Goal: Information Seeking & Learning: Learn about a topic

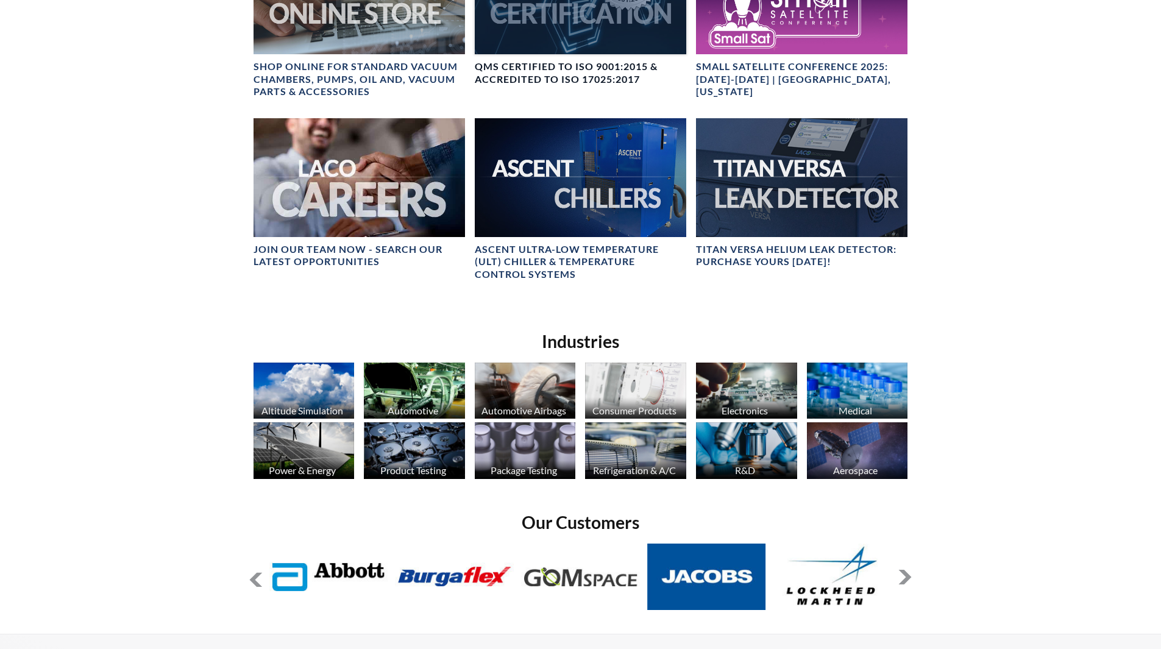
scroll to position [792, 0]
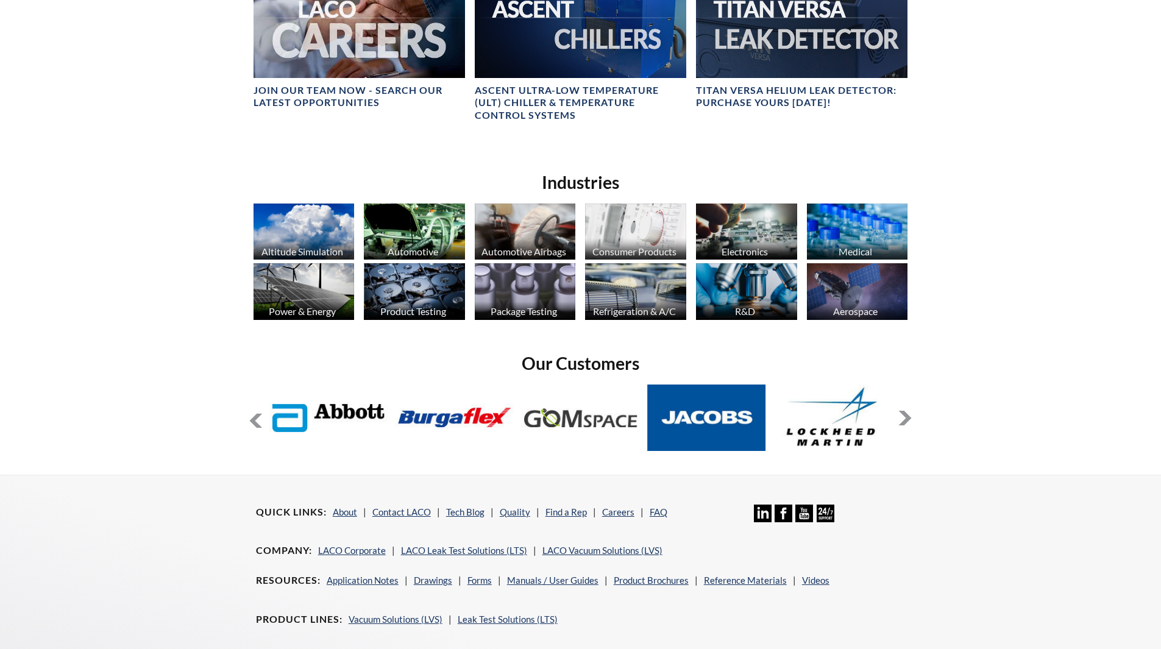
click at [907, 415] on button at bounding box center [905, 418] width 15 height 15
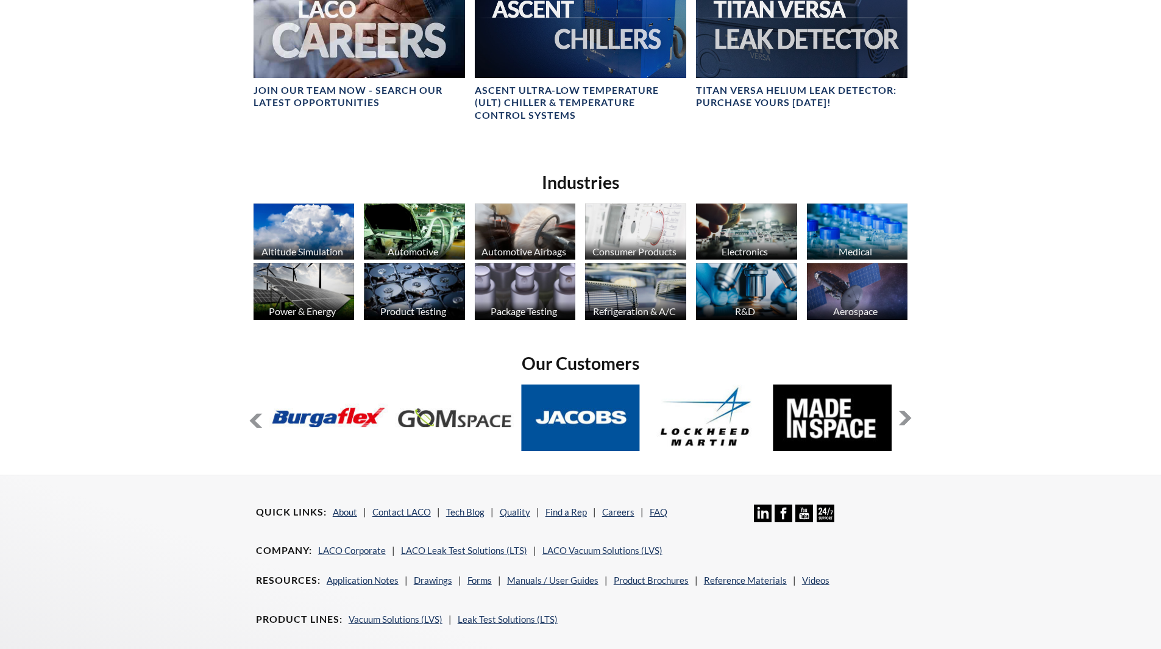
click at [907, 415] on button at bounding box center [905, 418] width 15 height 15
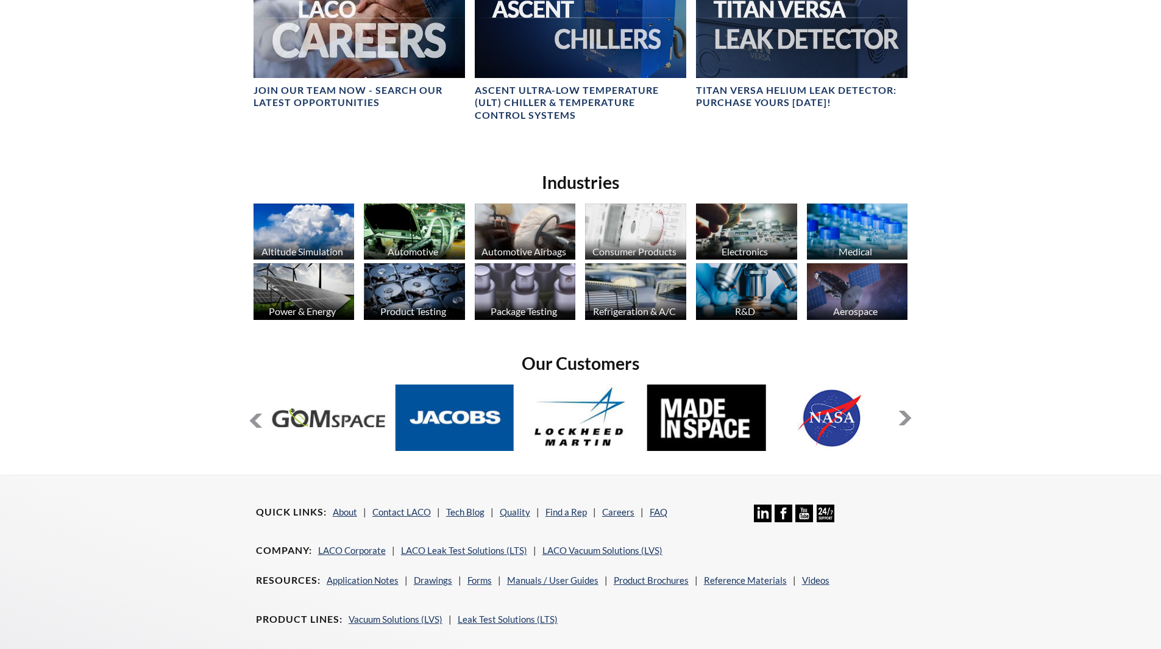
click at [907, 415] on button at bounding box center [905, 418] width 15 height 15
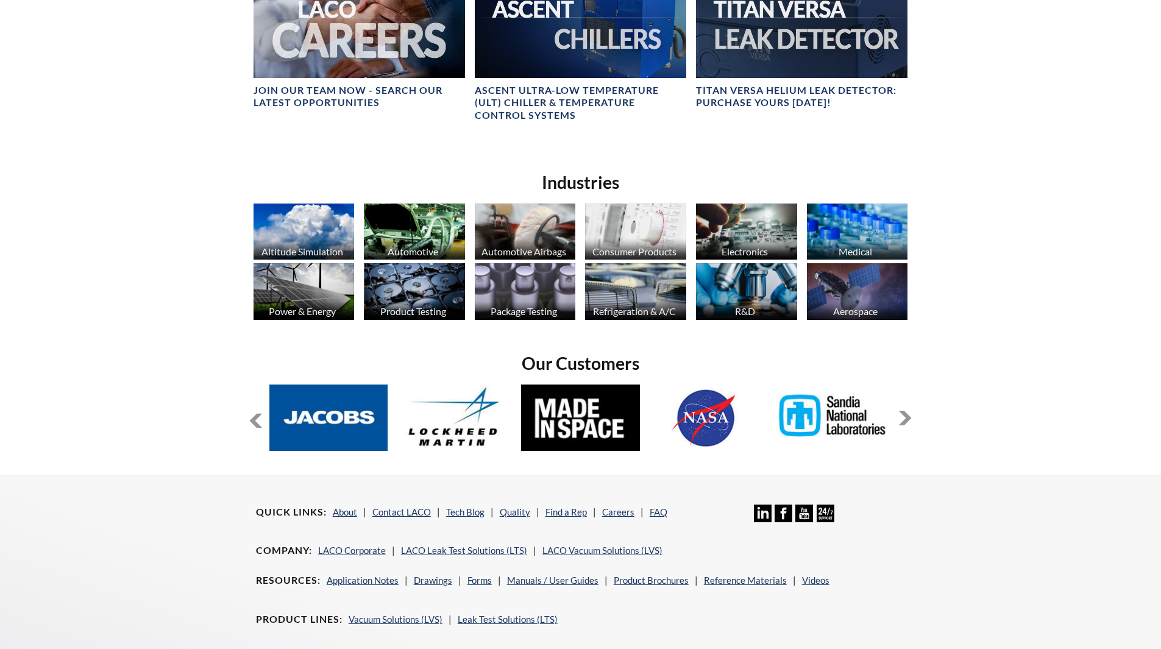
click at [907, 415] on button at bounding box center [905, 418] width 15 height 15
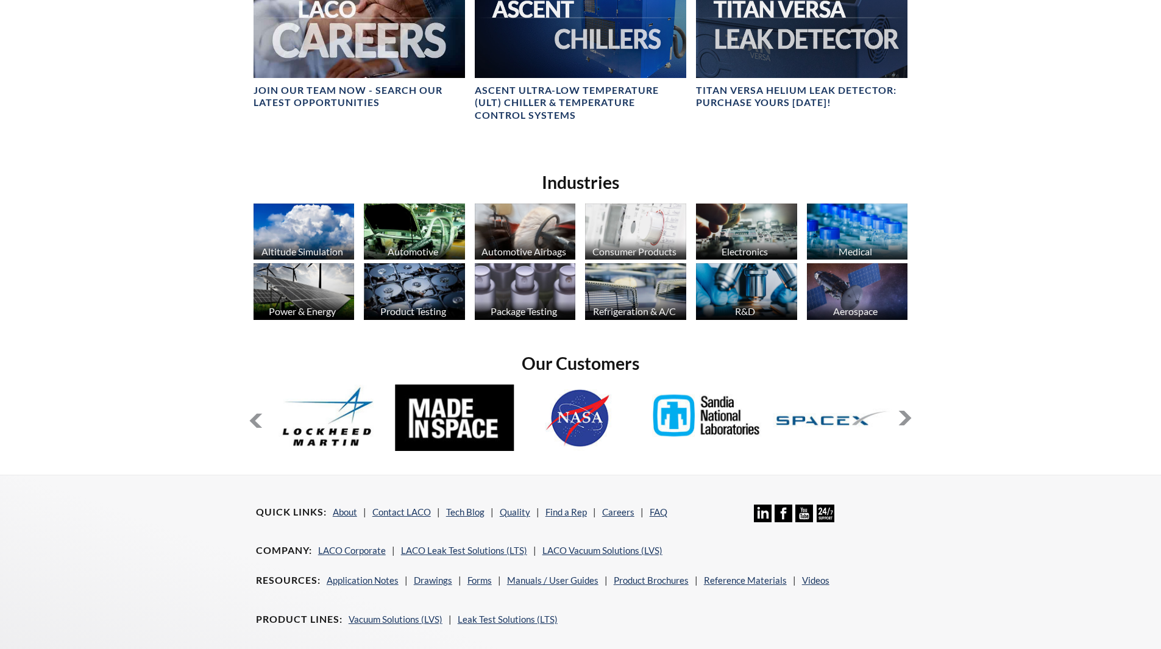
click at [907, 415] on button at bounding box center [905, 418] width 15 height 15
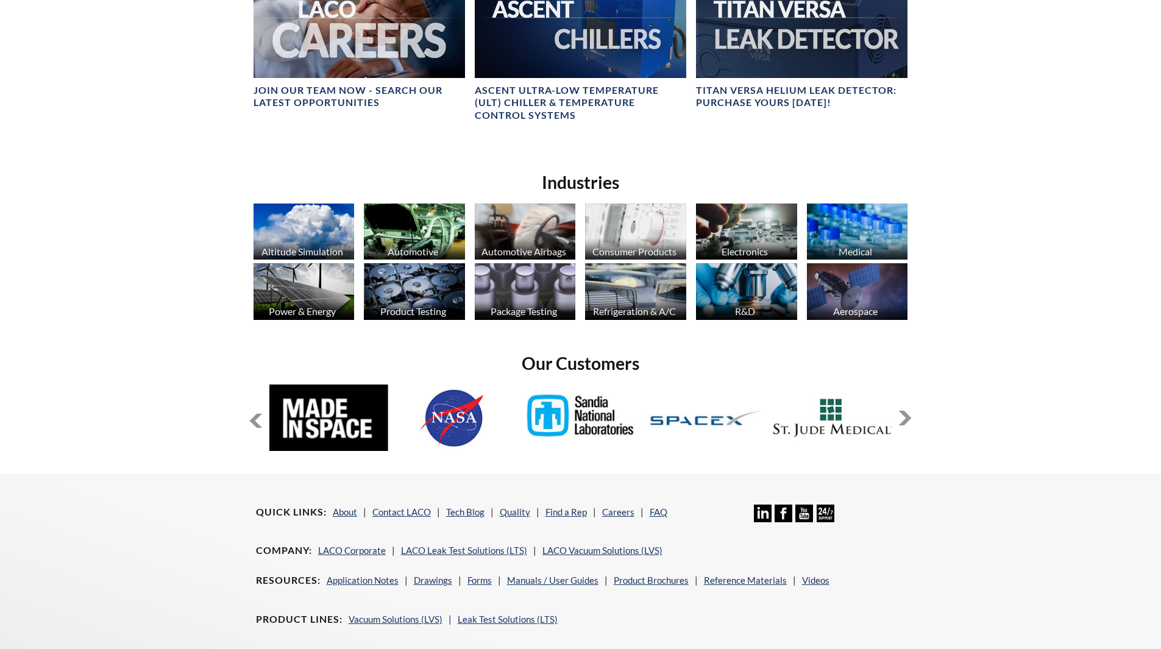
click at [907, 415] on button at bounding box center [905, 418] width 15 height 15
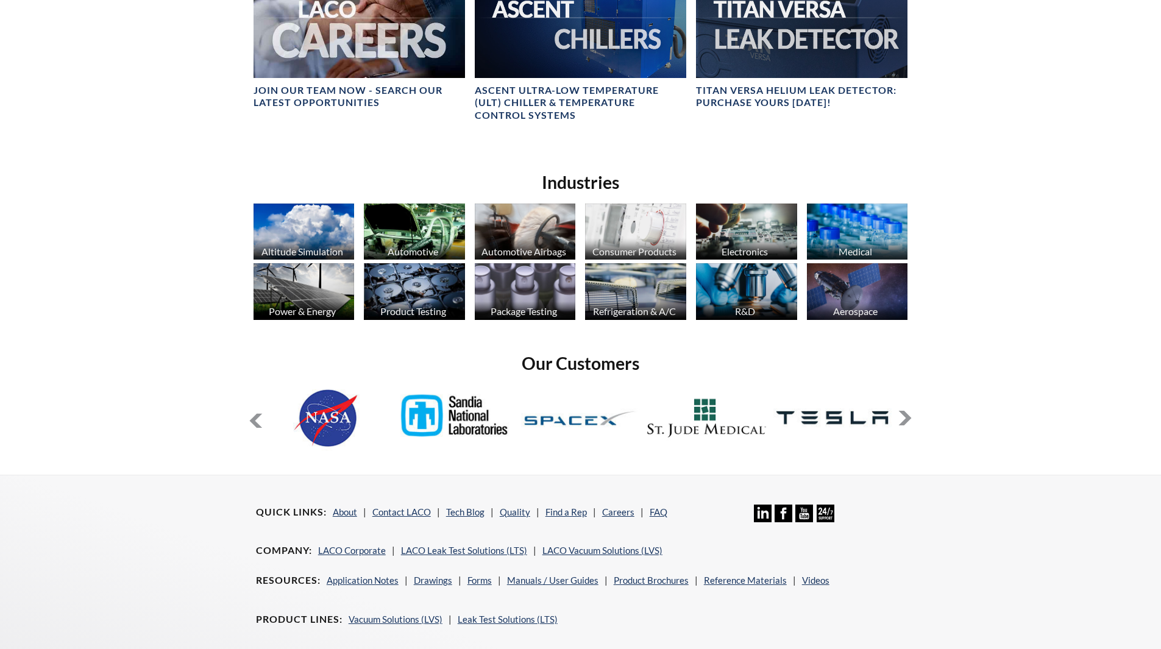
click at [907, 415] on button at bounding box center [905, 418] width 15 height 15
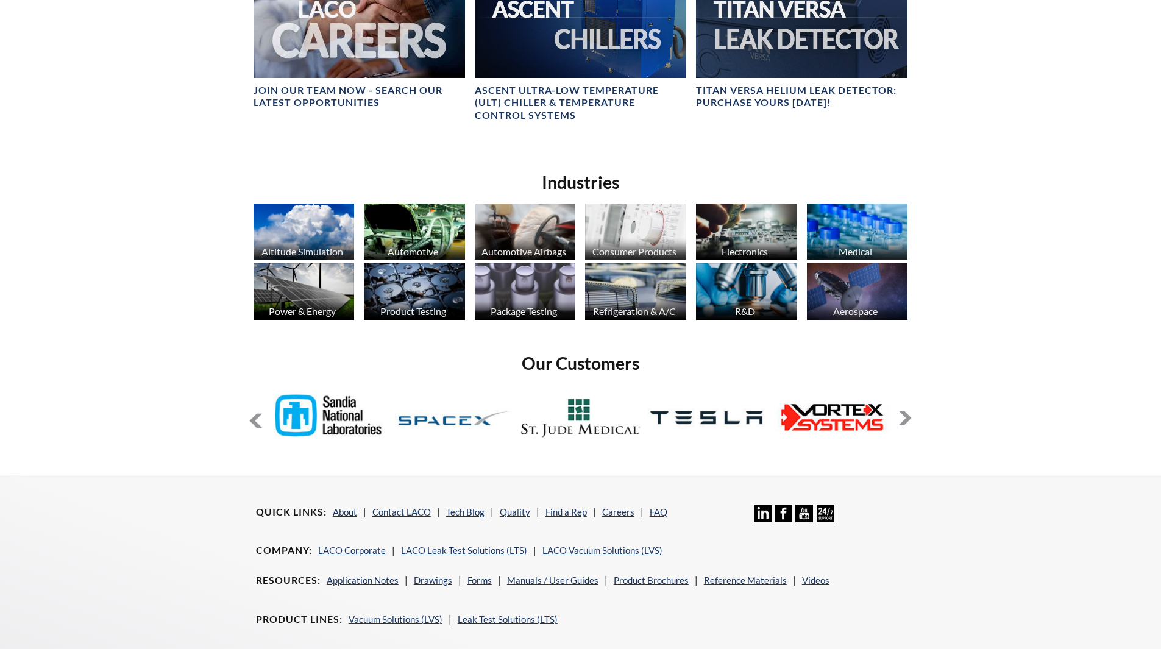
click at [907, 415] on button at bounding box center [905, 418] width 15 height 15
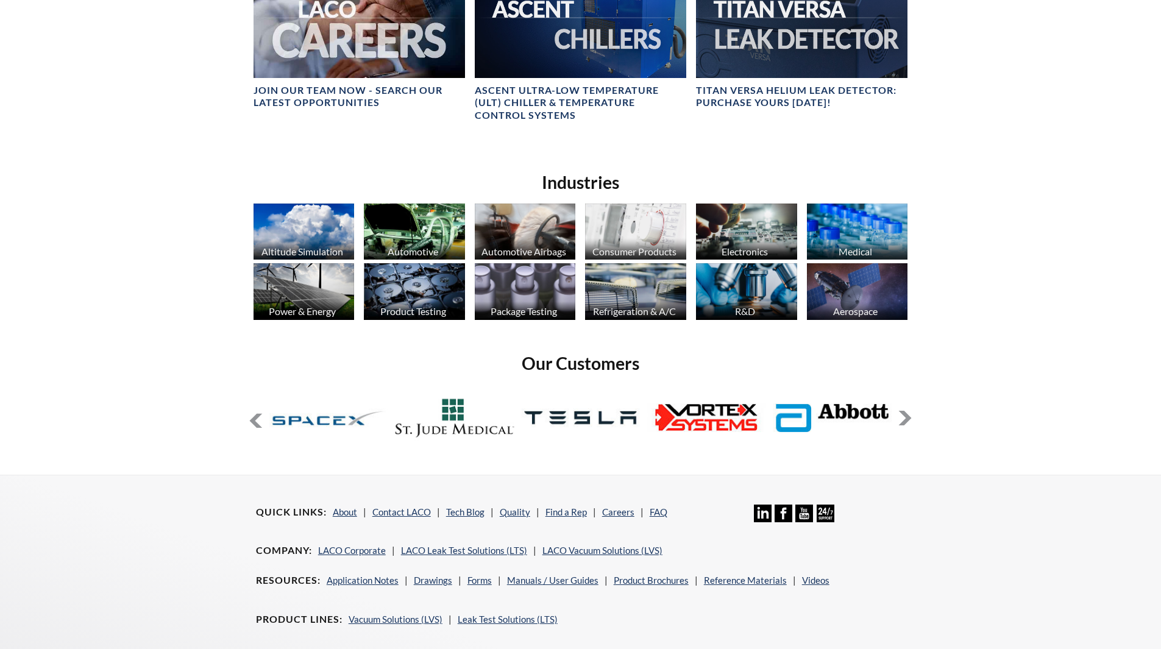
click at [907, 415] on button at bounding box center [905, 418] width 15 height 15
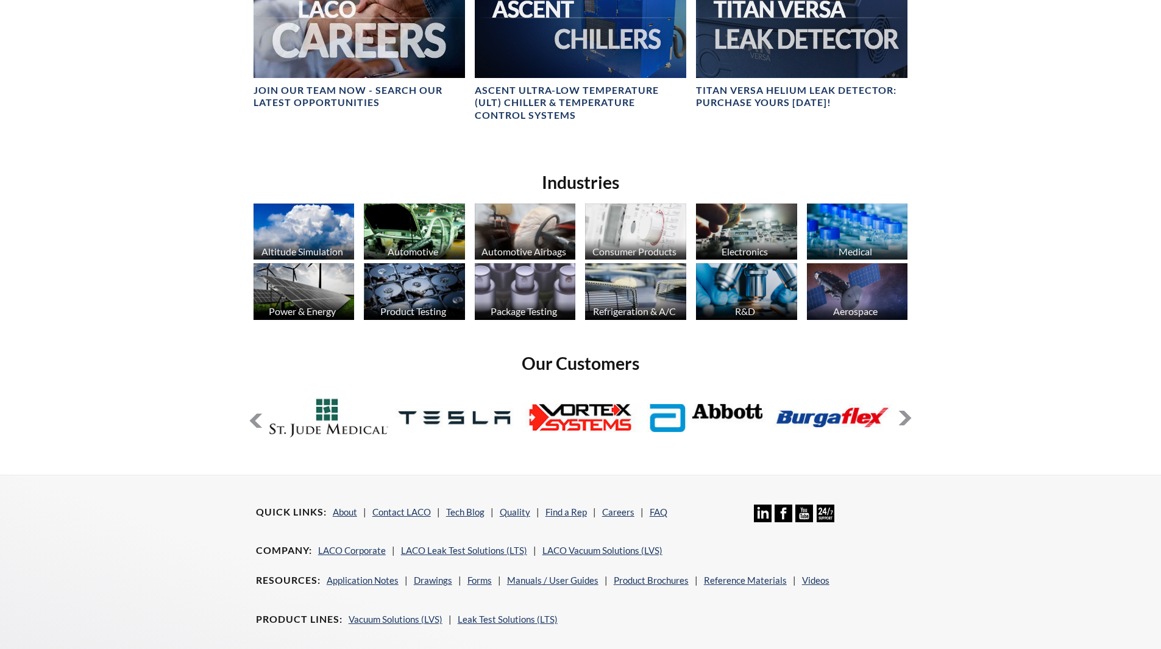
click at [907, 415] on button at bounding box center [905, 418] width 15 height 15
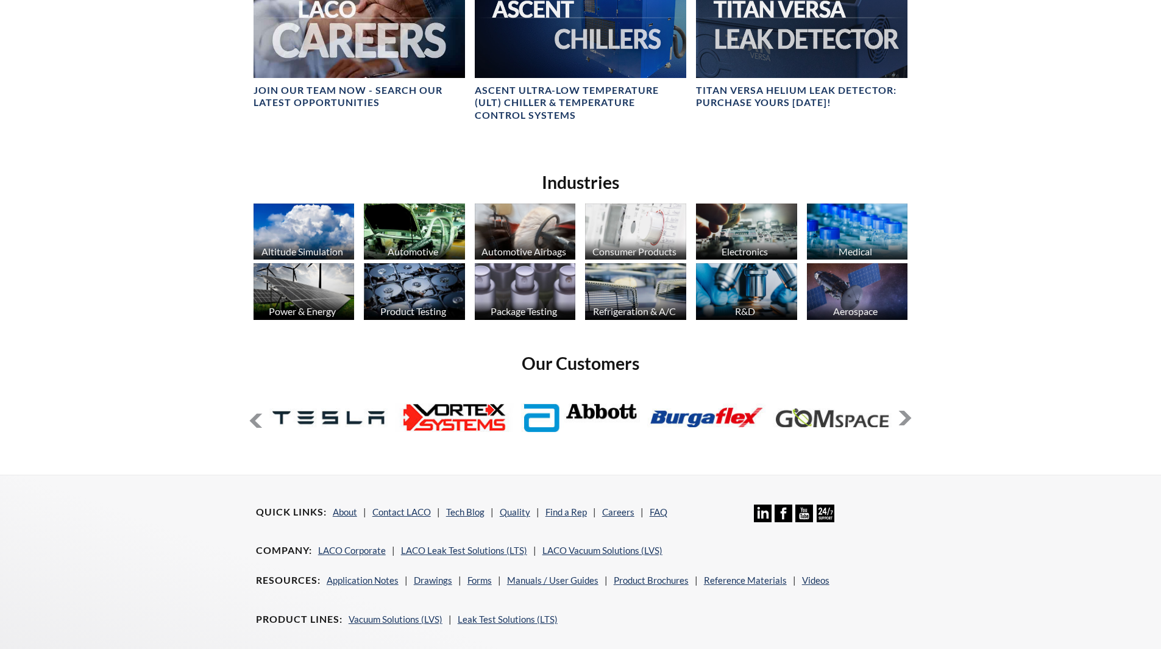
click at [907, 415] on button at bounding box center [905, 418] width 15 height 15
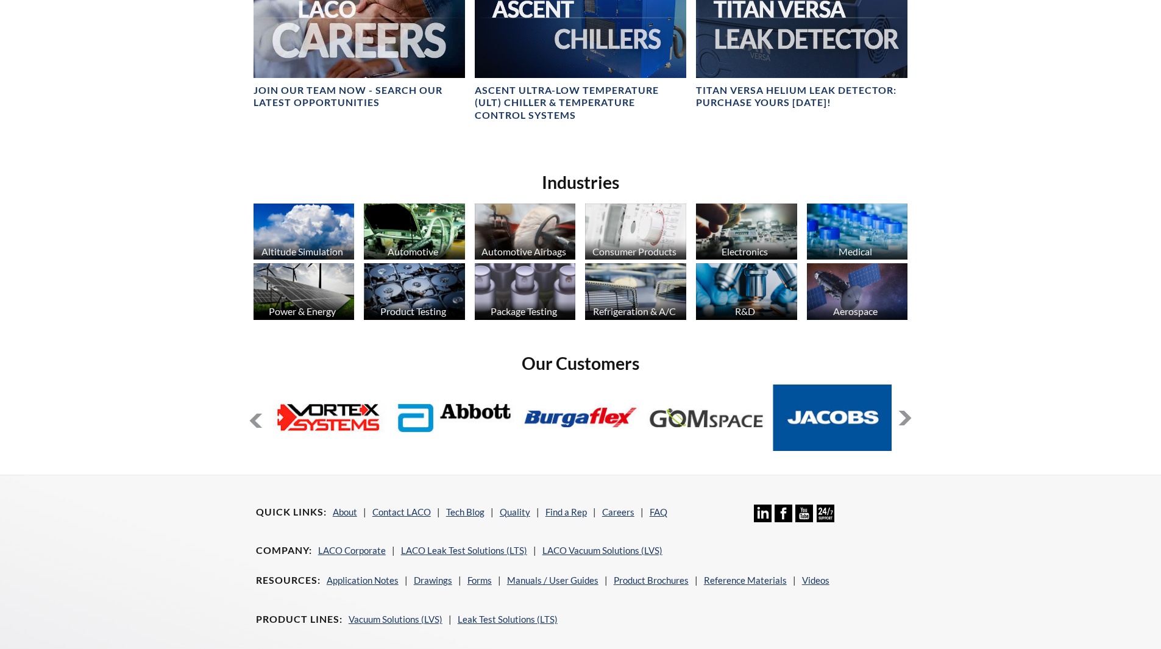
click at [907, 415] on button at bounding box center [905, 418] width 15 height 15
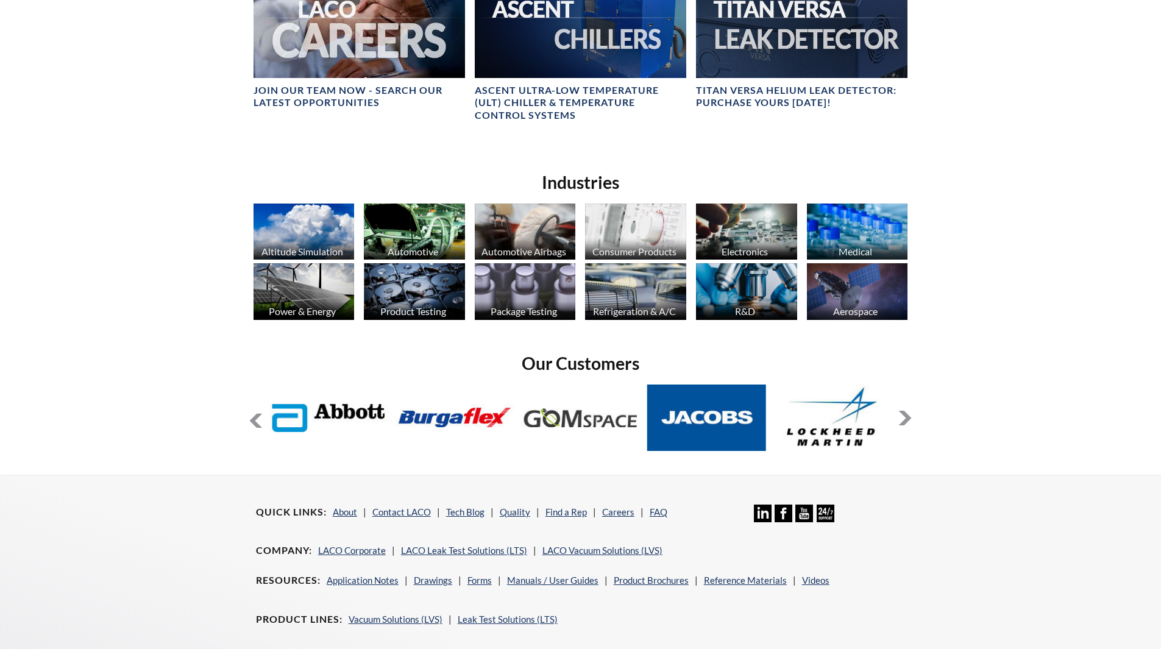
click at [907, 415] on button at bounding box center [905, 418] width 15 height 15
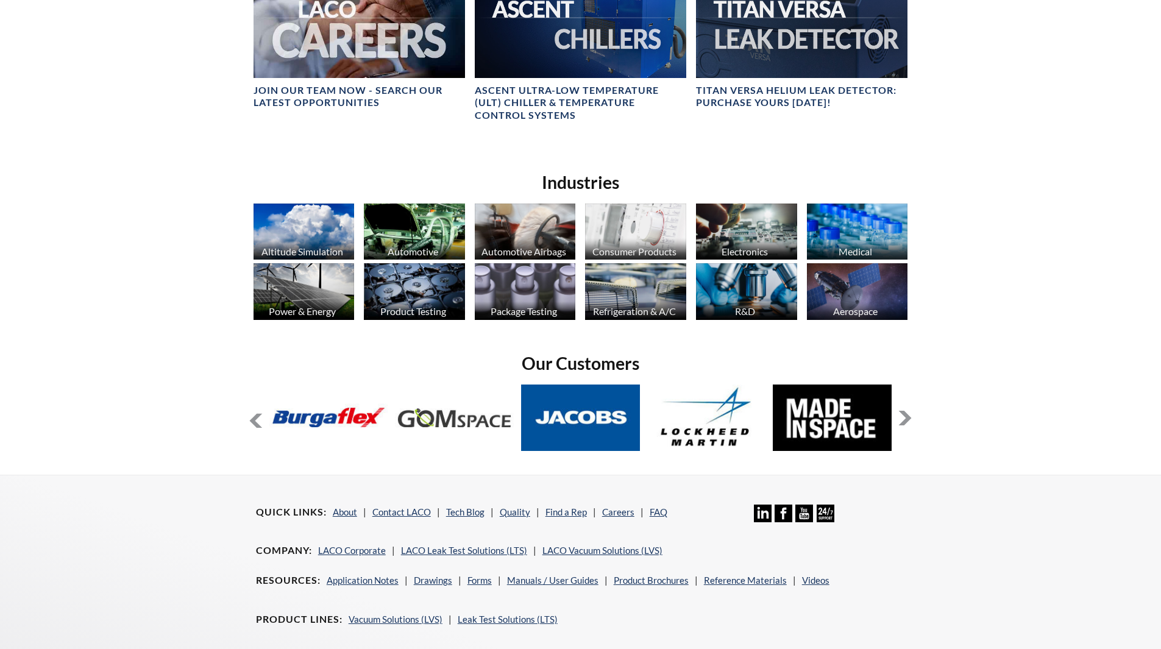
click at [907, 415] on button at bounding box center [905, 418] width 15 height 15
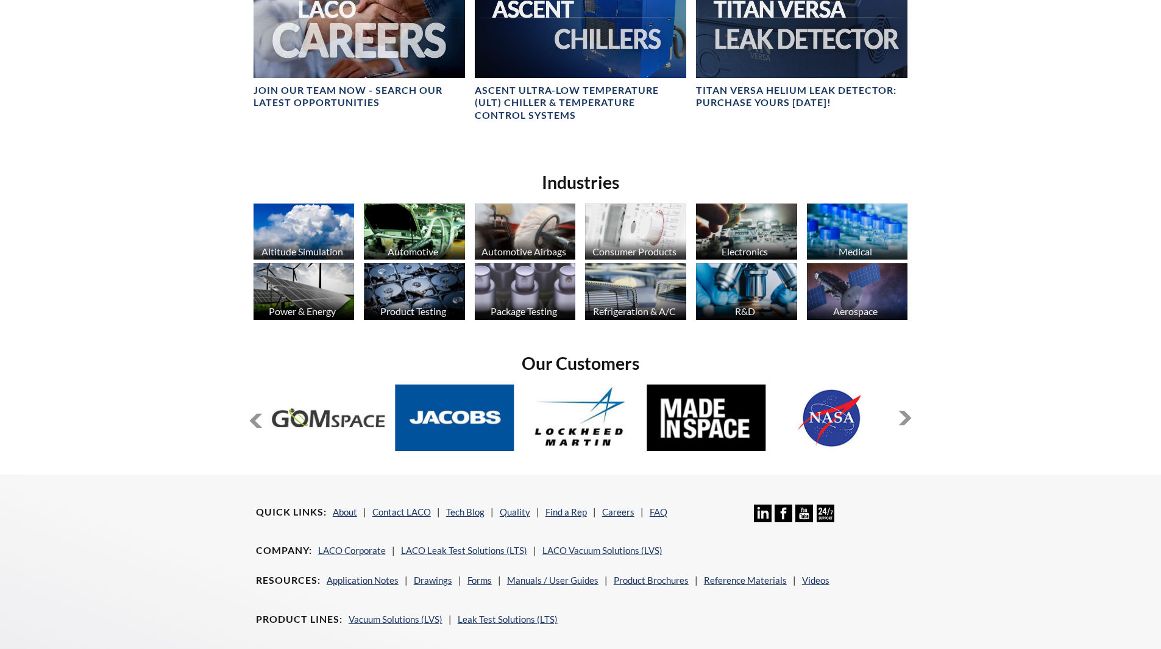
click at [907, 415] on button at bounding box center [905, 418] width 15 height 15
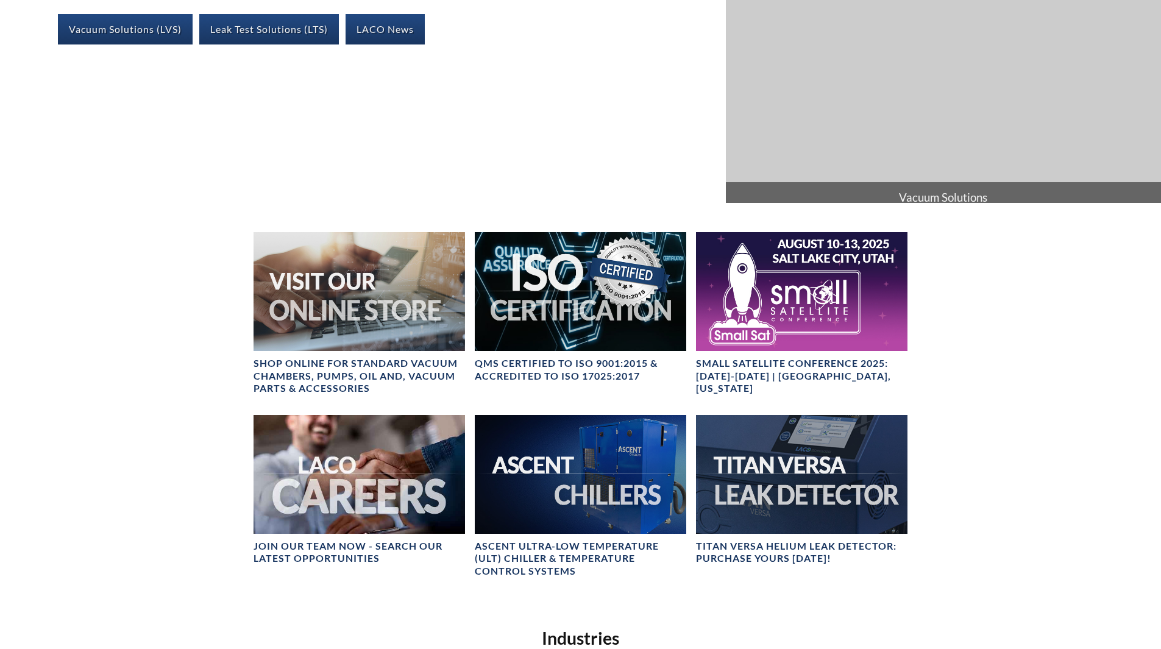
scroll to position [0, 0]
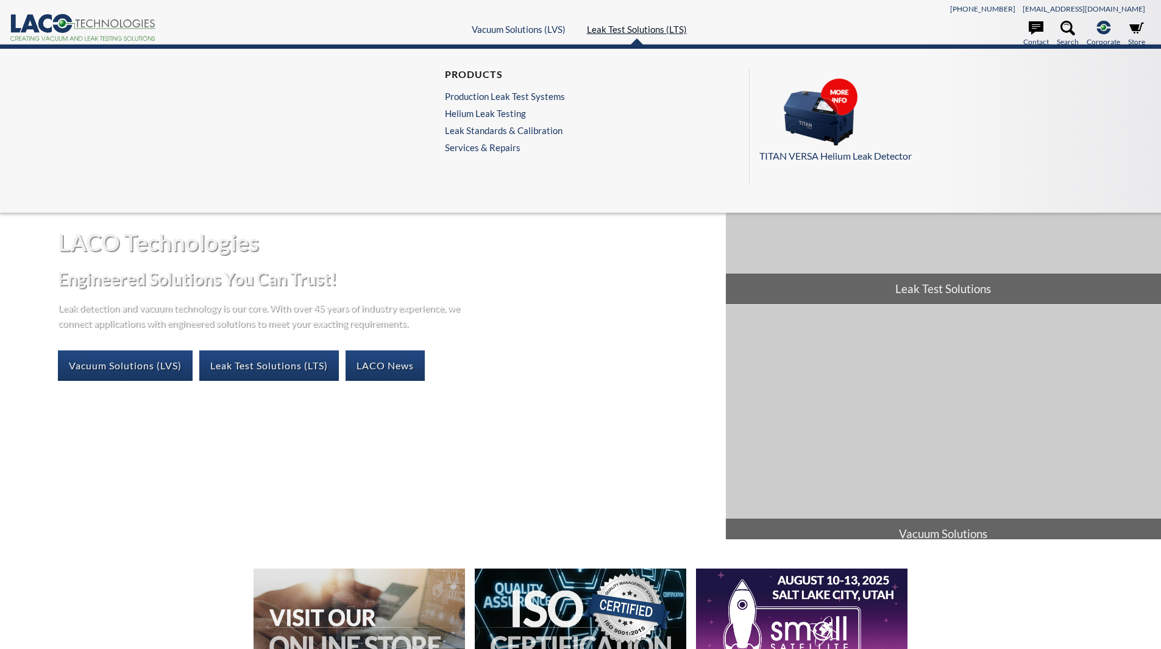
click at [629, 30] on link "Leak Test Solutions (LTS)" at bounding box center [637, 29] width 100 height 11
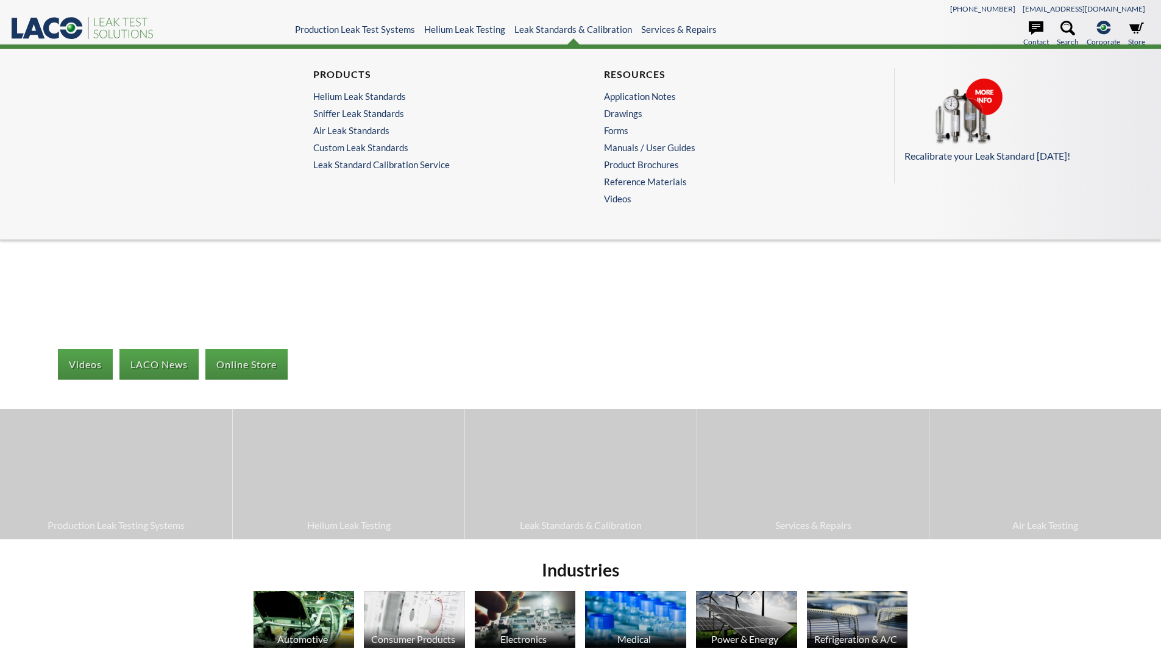
select select "Language Translate Widget"
click at [376, 96] on link "Helium Leak Standards" at bounding box center [432, 96] width 238 height 11
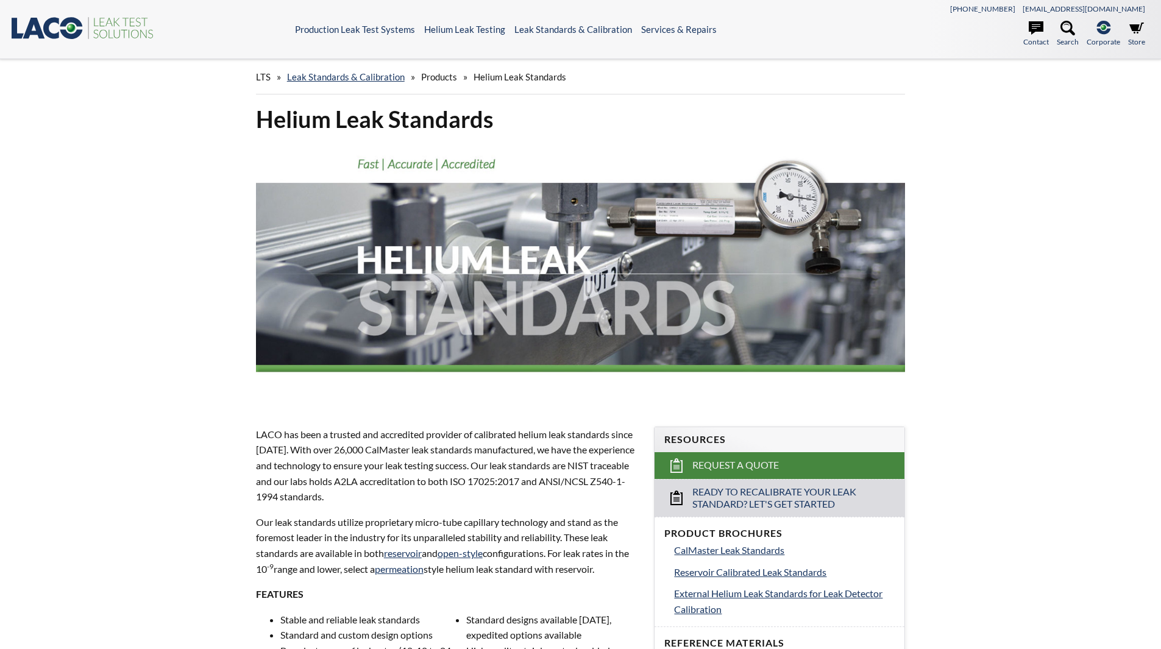
select select "Language Translate Widget"
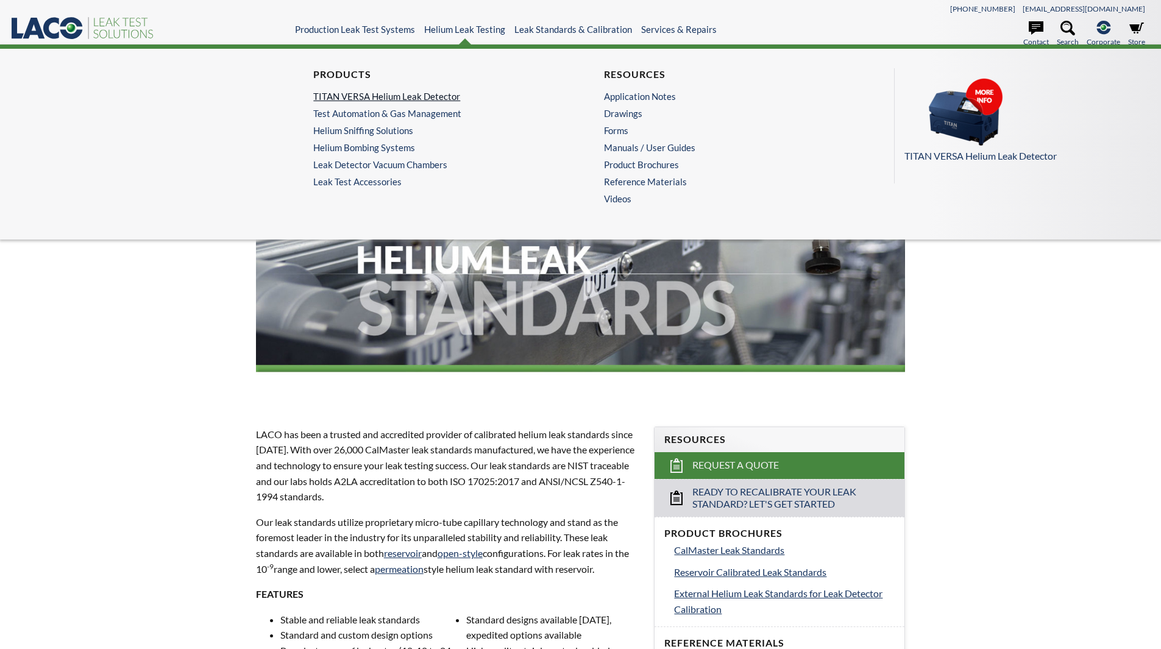
click at [396, 95] on link "TITAN VERSA Helium Leak Detector" at bounding box center [432, 96] width 238 height 11
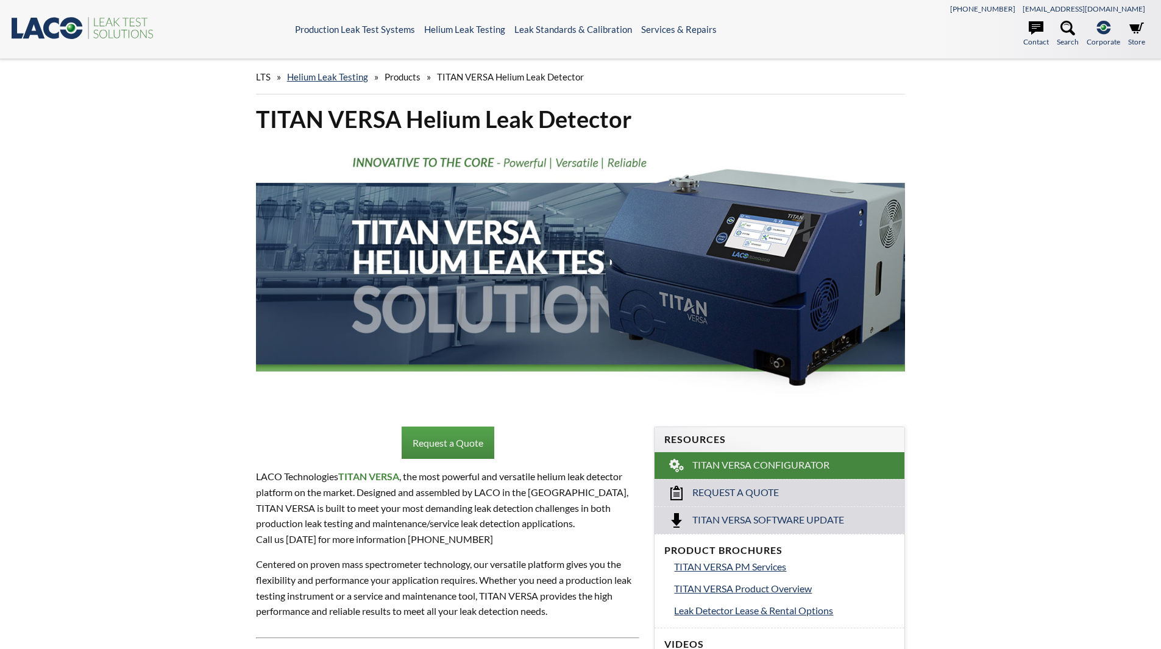
select select "Language Translate Widget"
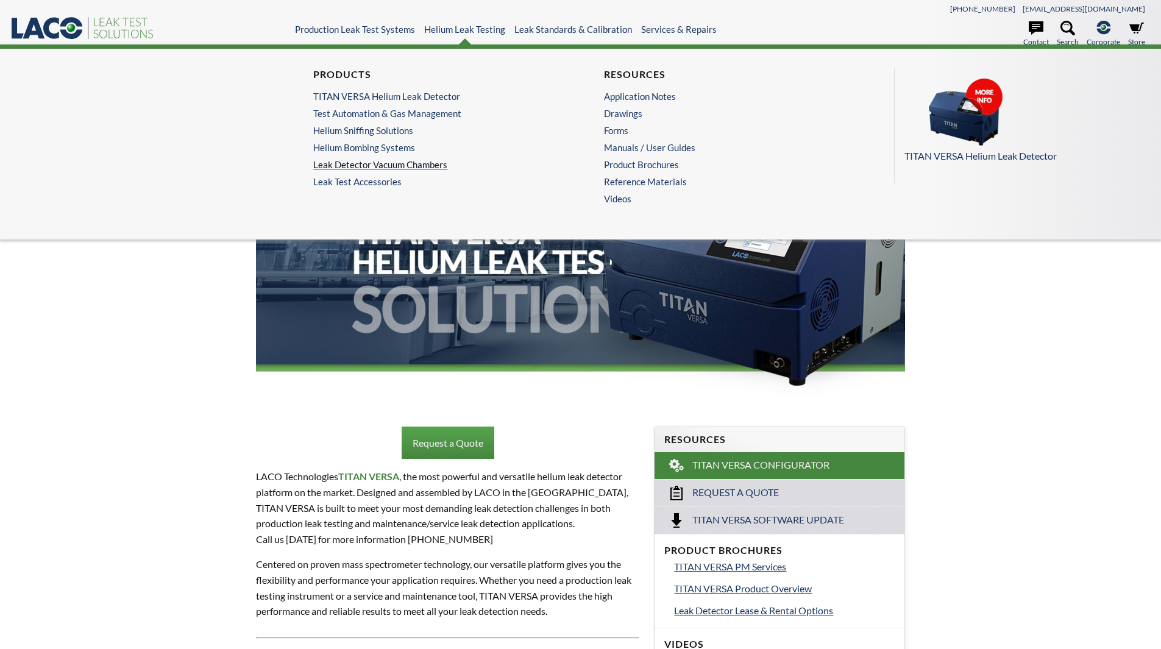
click at [374, 166] on link "Leak Detector Vacuum Chambers" at bounding box center [432, 164] width 238 height 11
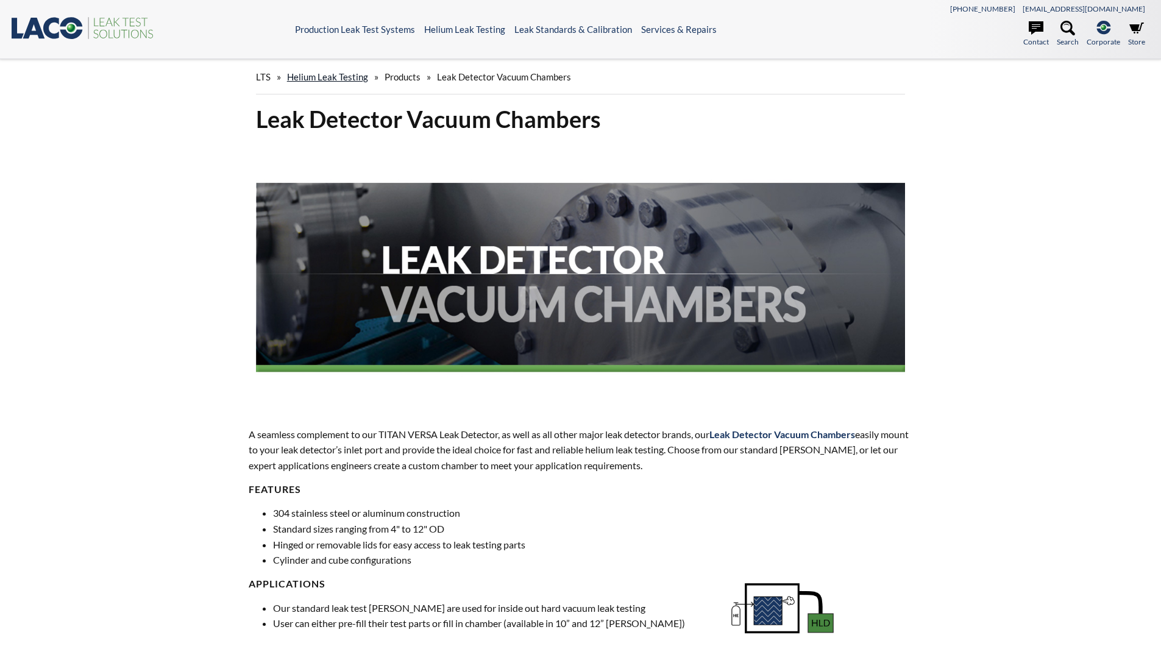
click at [335, 74] on link "Helium Leak Testing" at bounding box center [327, 76] width 81 height 11
